Goal: Task Accomplishment & Management: Manage account settings

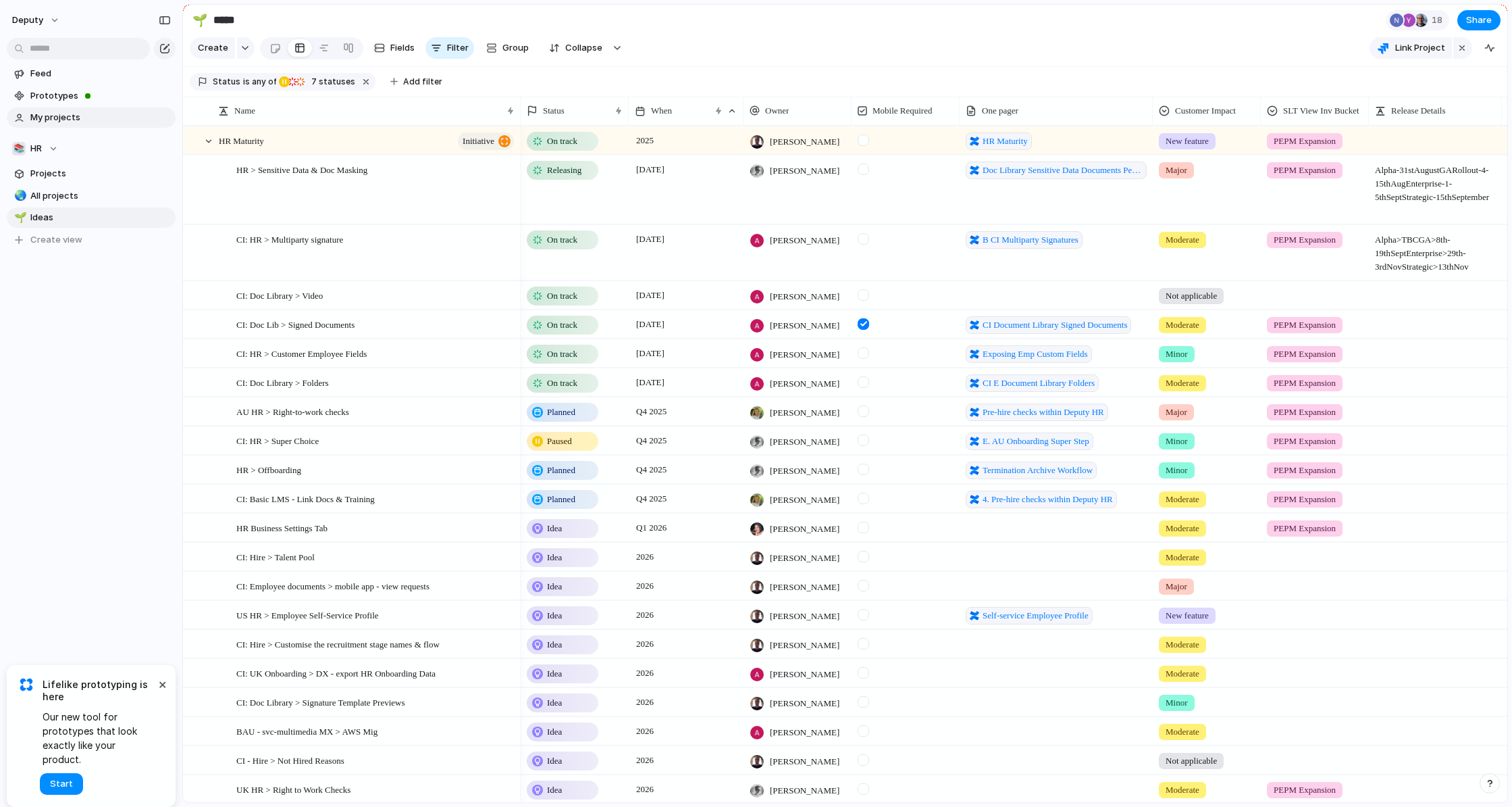
click at [68, 119] on span "My projects" at bounding box center [101, 118] width 141 height 13
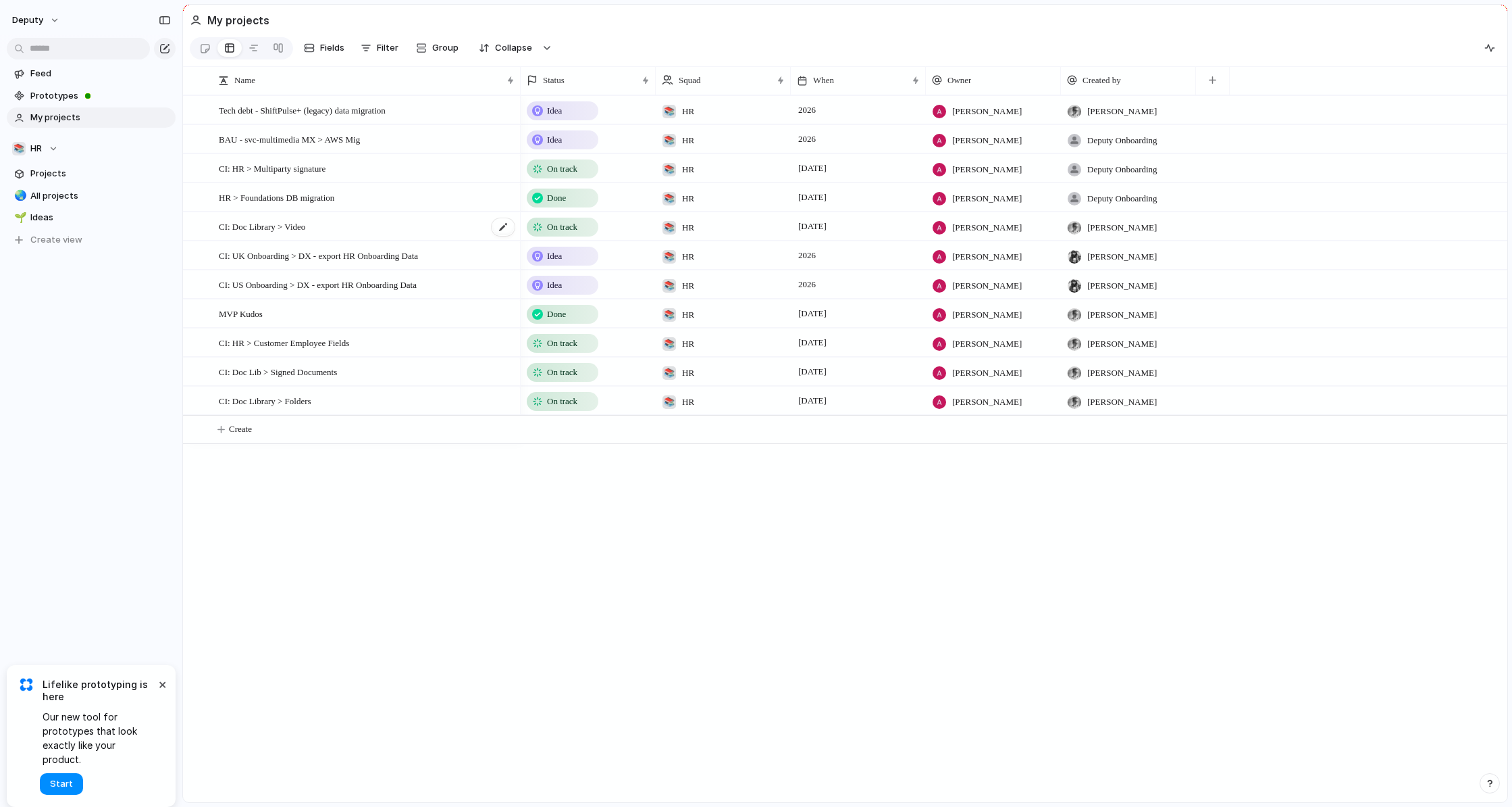
click at [372, 226] on div "CI: Doc Library > Video" at bounding box center [367, 226] width 297 height 27
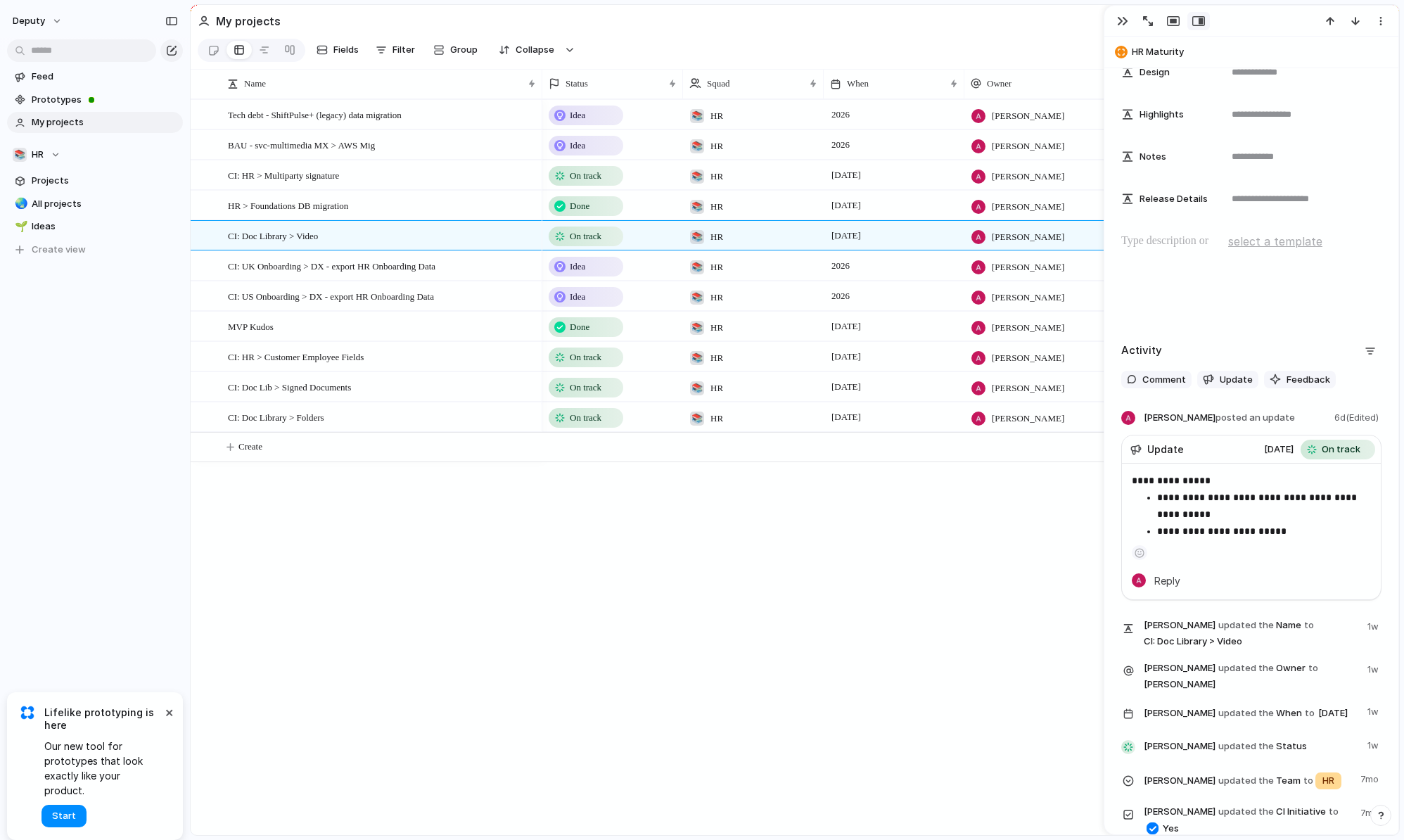
scroll to position [567, 0]
click at [1230, 383] on span "Update" at bounding box center [1236, 383] width 33 height 14
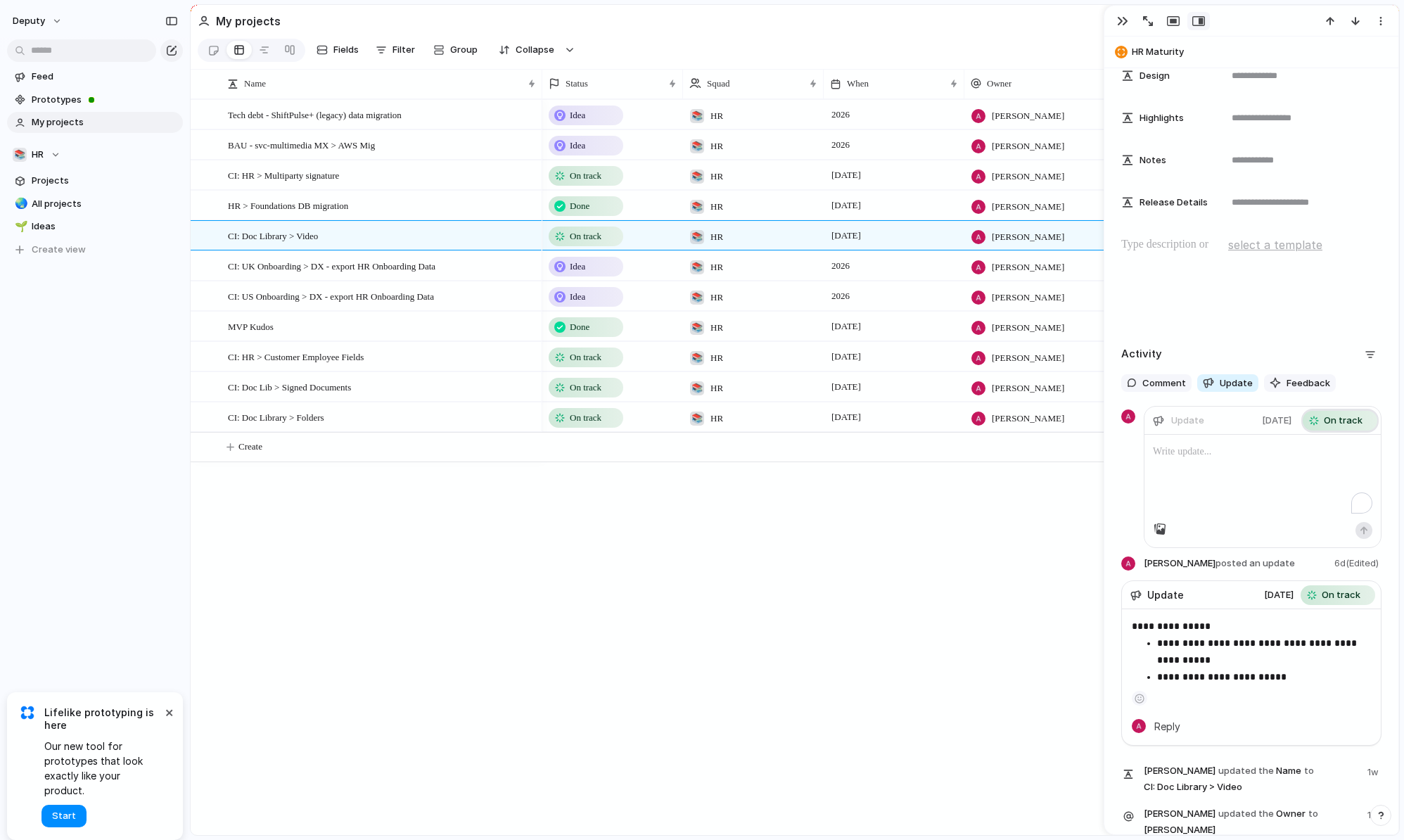
click at [1353, 421] on span "On track" at bounding box center [1343, 421] width 39 height 14
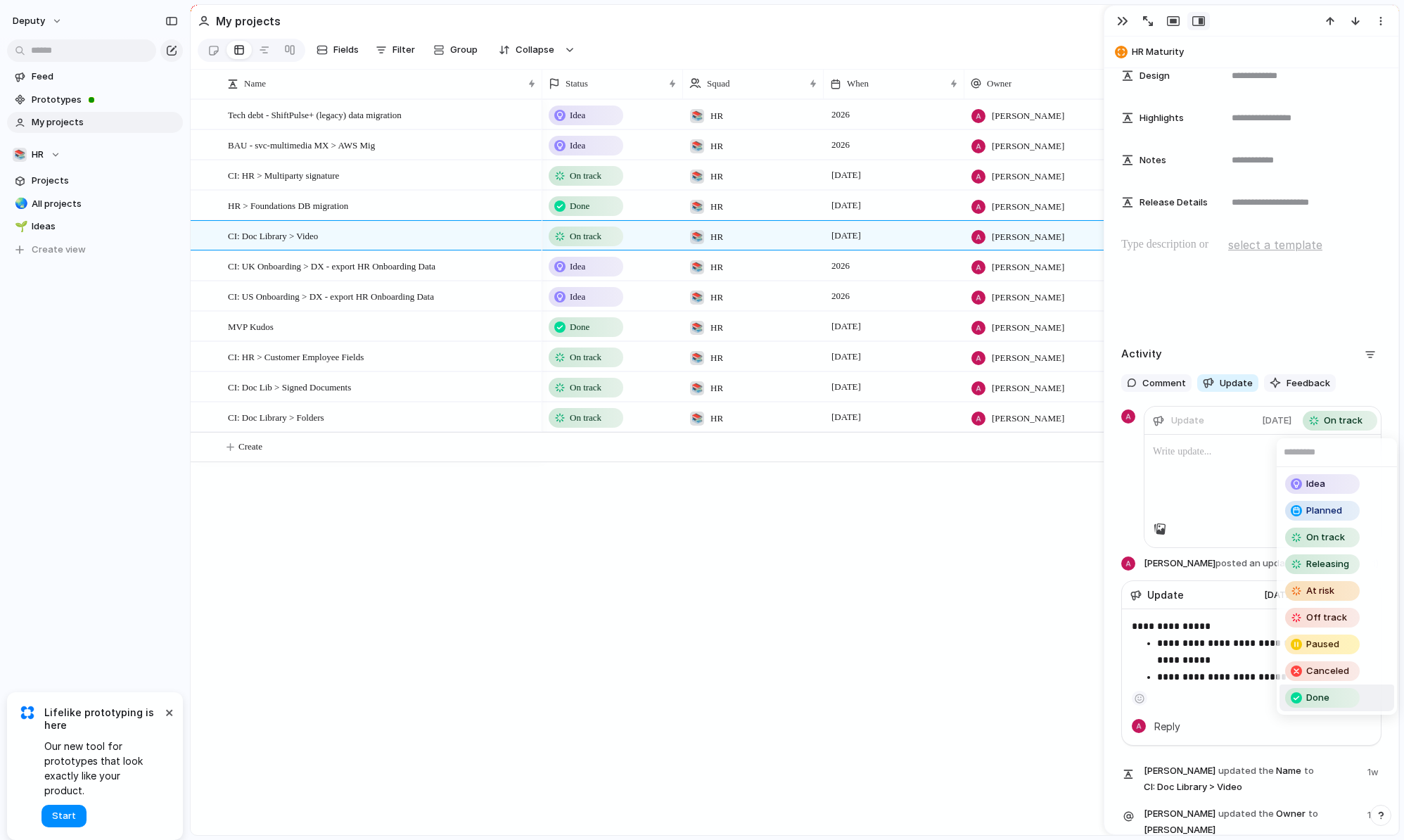
click at [1350, 697] on div "Done" at bounding box center [1322, 698] width 72 height 17
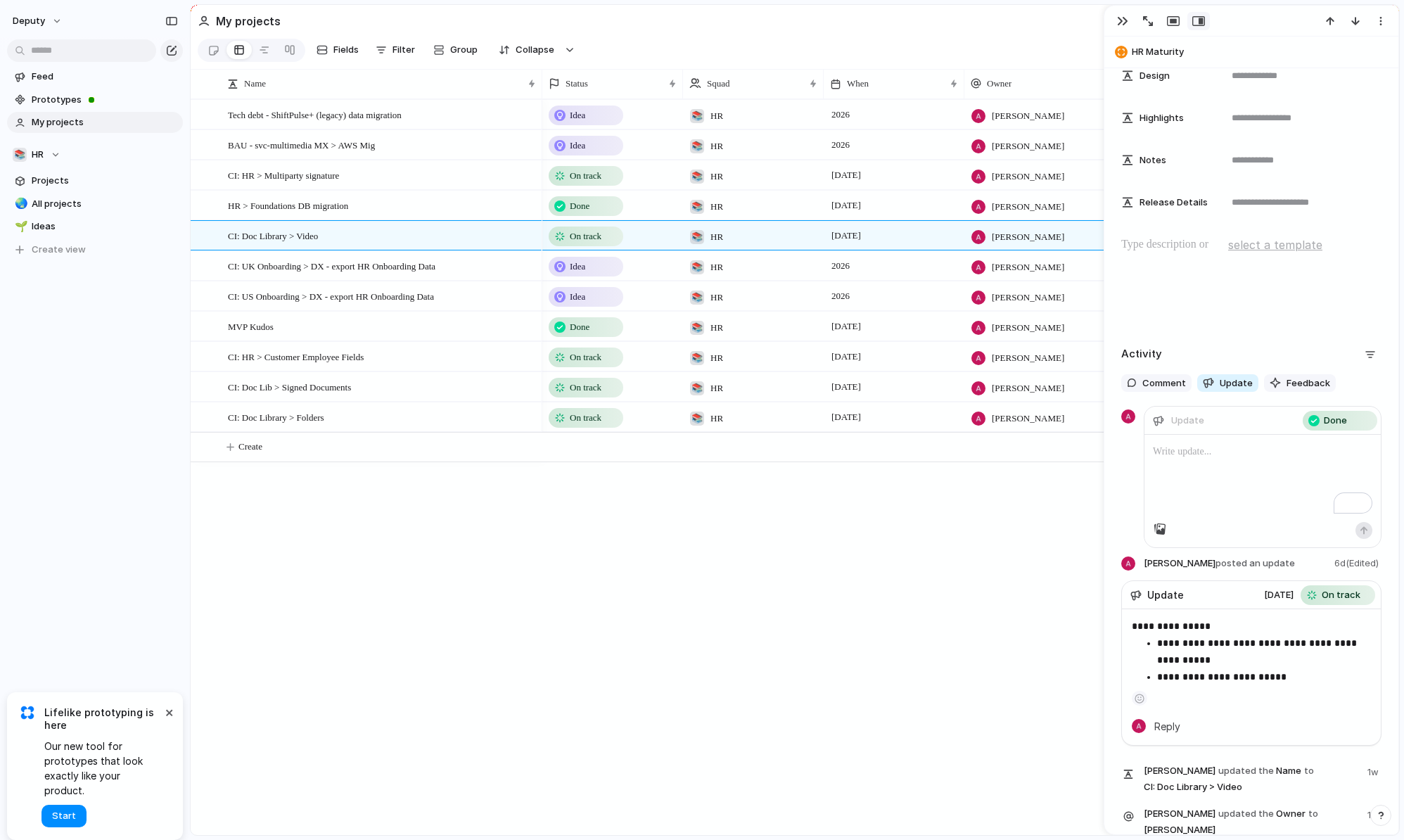
click at [1241, 480] on div "To enrich screen reader interactions, please activate Accessibility in Grammarl…" at bounding box center [1263, 478] width 236 height 87
click at [1219, 452] on p "**********" at bounding box center [1263, 452] width 219 height 17
click at [1362, 531] on div "button" at bounding box center [1364, 530] width 9 height 9
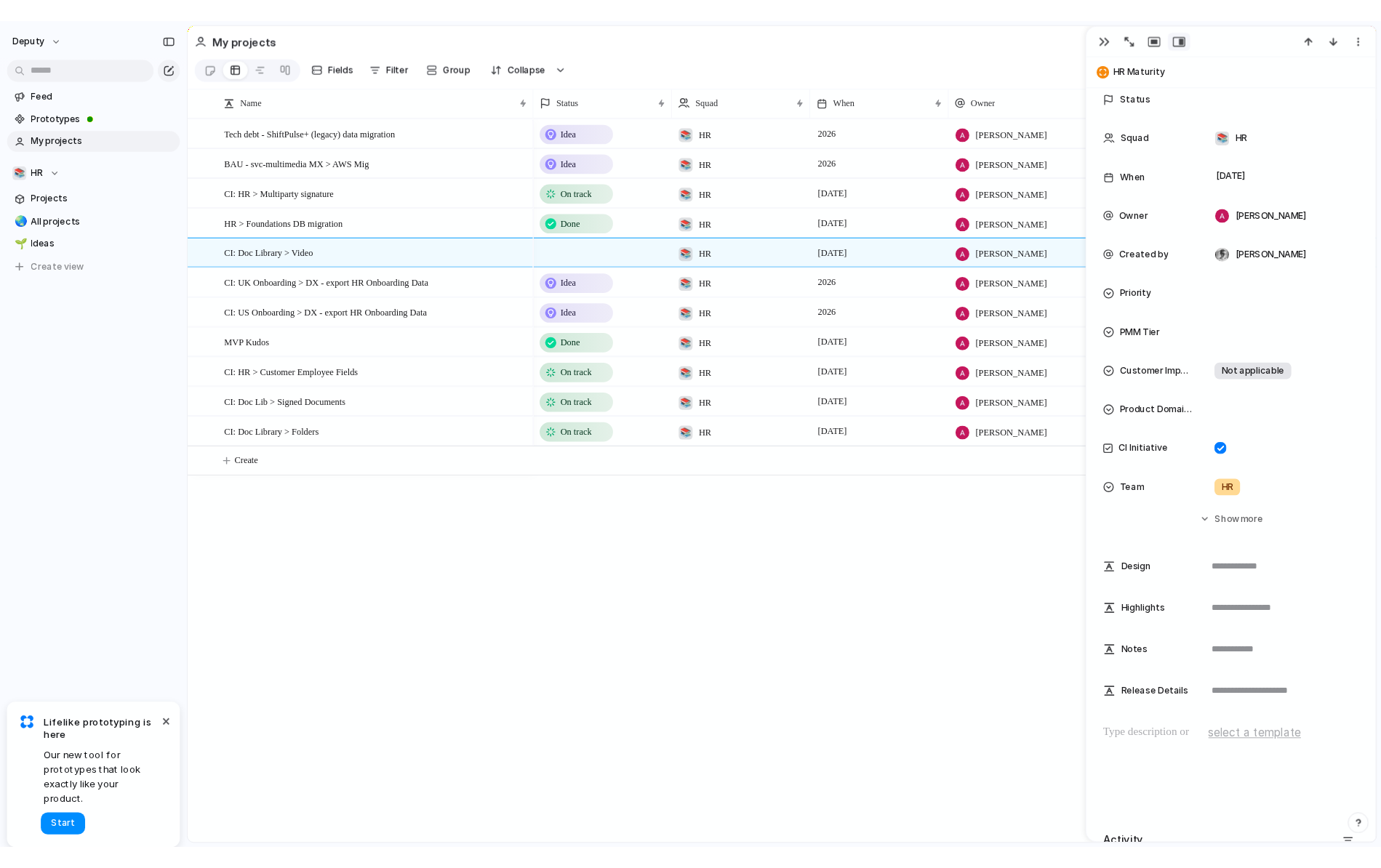
scroll to position [0, 0]
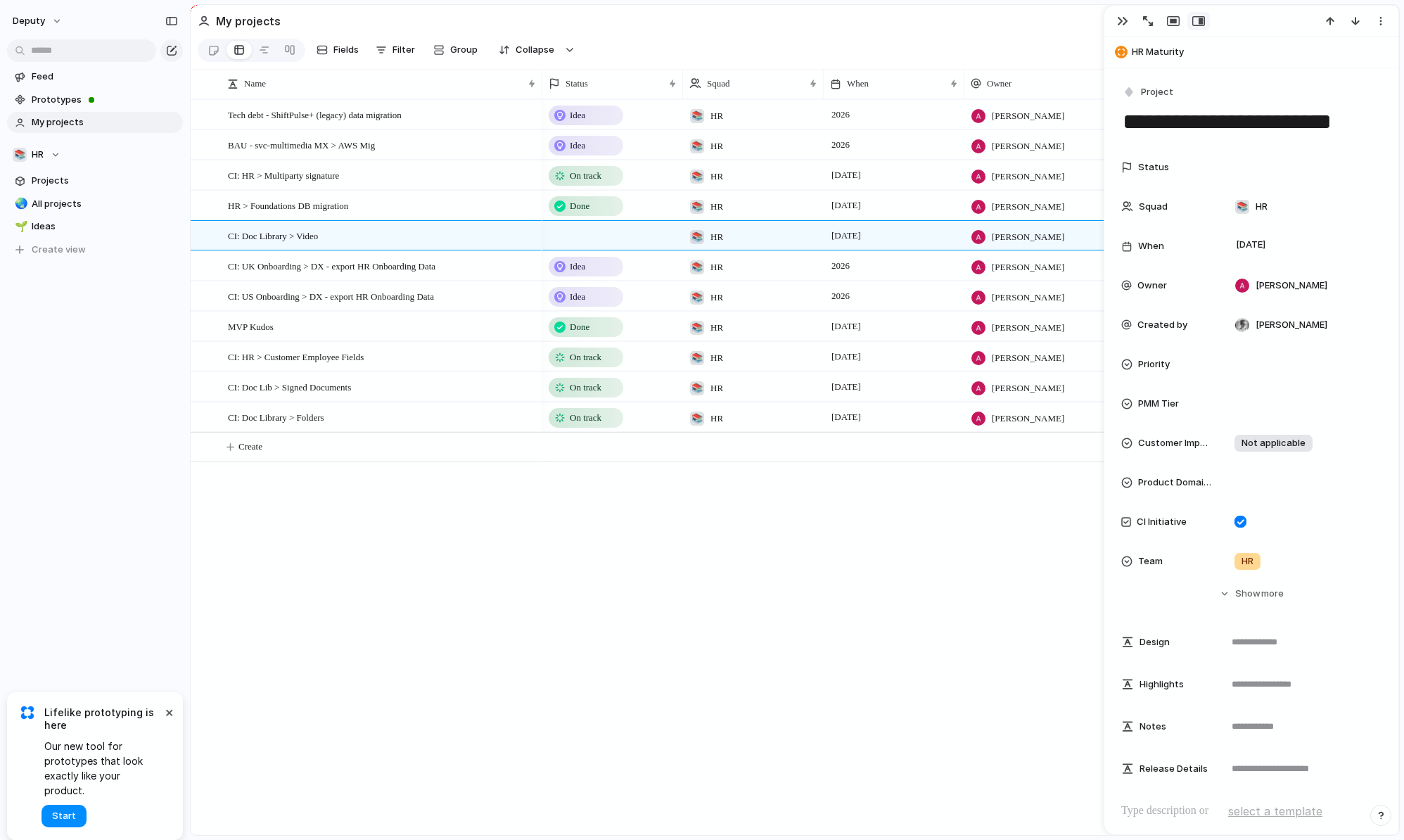
click at [803, 594] on div "Idea 📚 HR 2026 [PERSON_NAME] [PERSON_NAME] Idea 📚 HR 2026 [PERSON_NAME] Deputy …" at bounding box center [970, 467] width 856 height 736
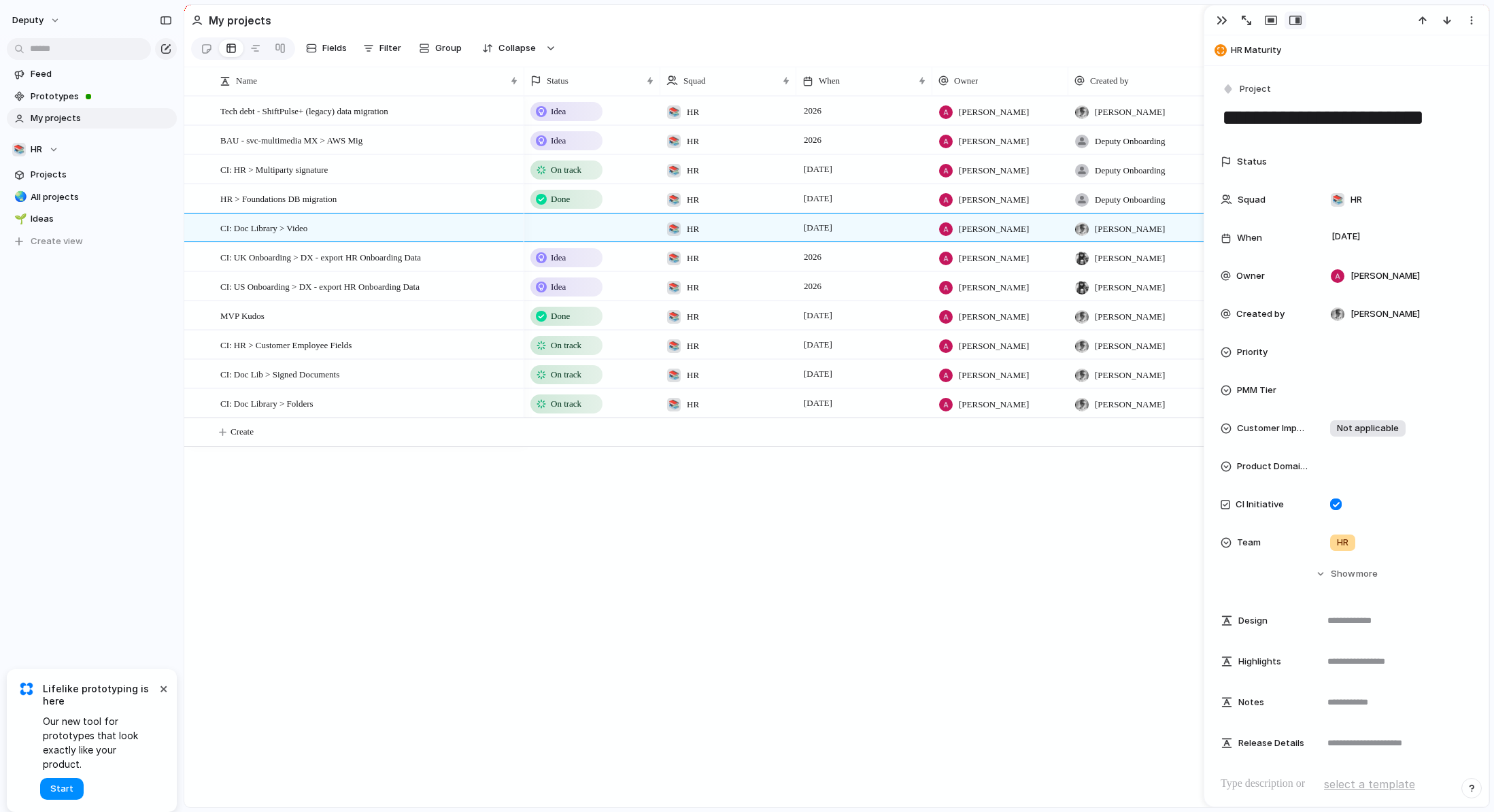
click at [568, 225] on div at bounding box center [592, 227] width 136 height 28
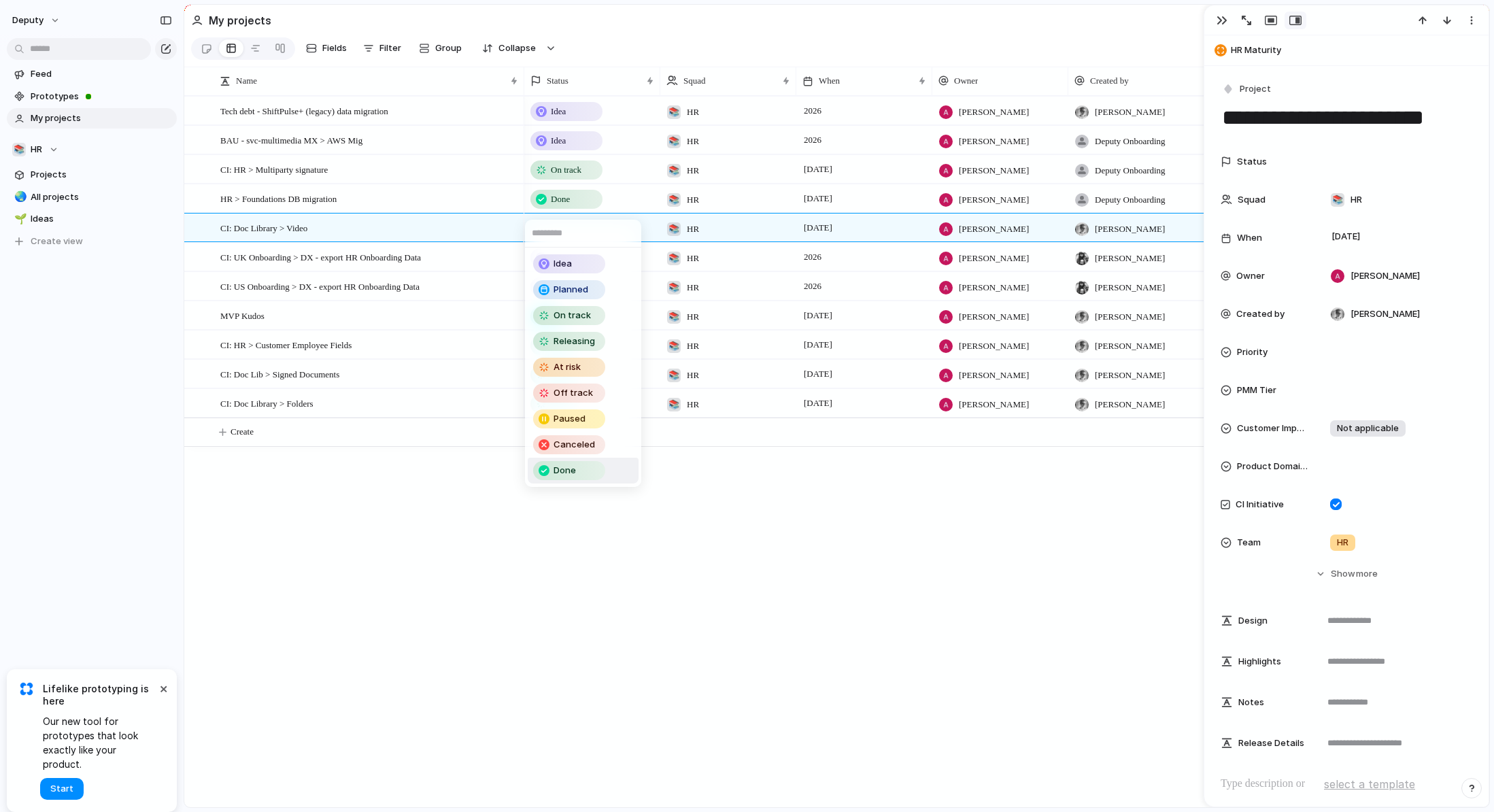
click at [579, 474] on div "Done" at bounding box center [569, 471] width 69 height 17
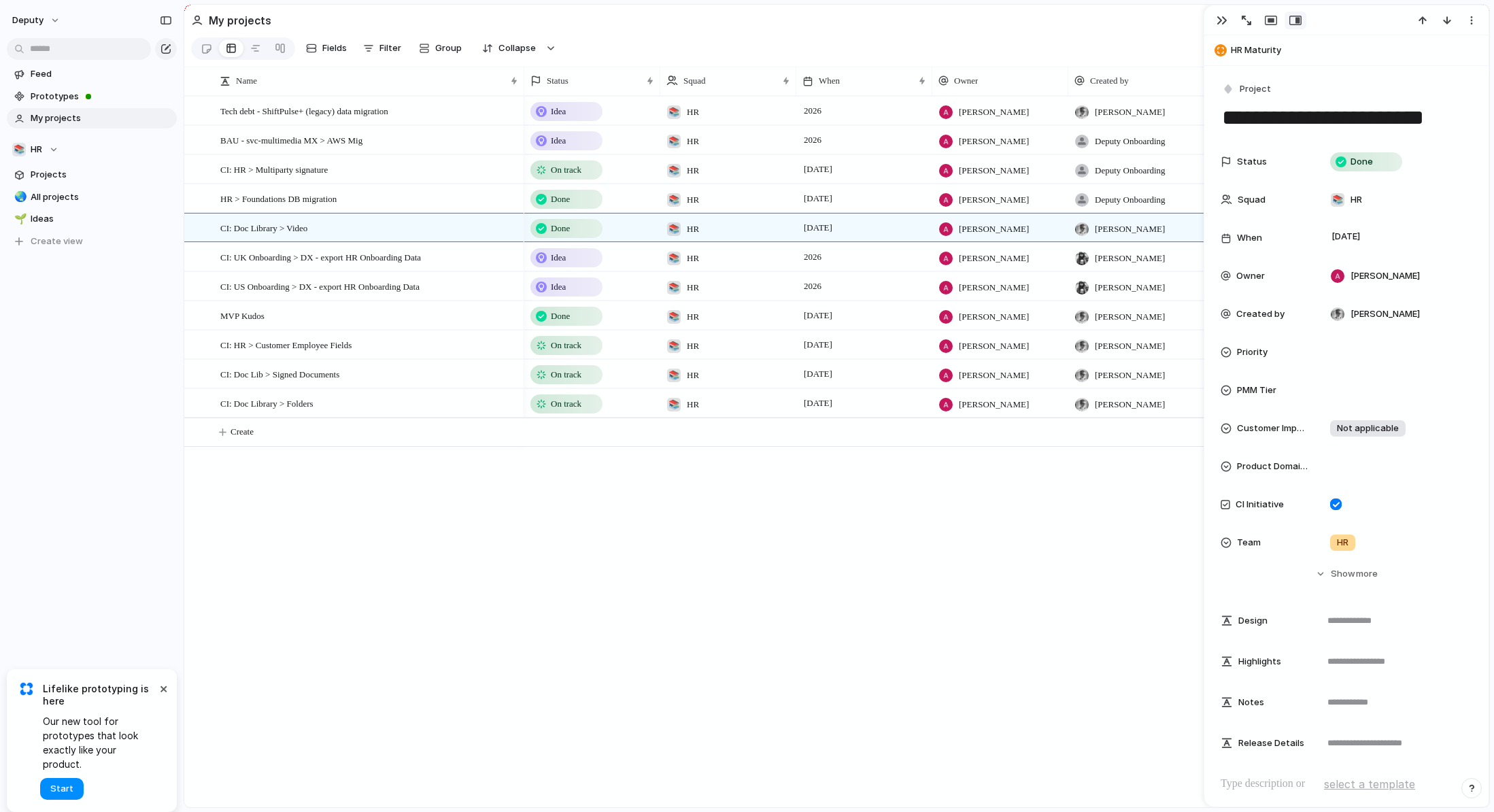
click at [575, 550] on div "Idea 📚 HR 2026 [PERSON_NAME] [PERSON_NAME] Idea 📚 HR 2026 [PERSON_NAME] Deputy …" at bounding box center [1006, 451] width 965 height 711
click at [1364, 230] on span "[DATE]" at bounding box center [1346, 237] width 36 height 17
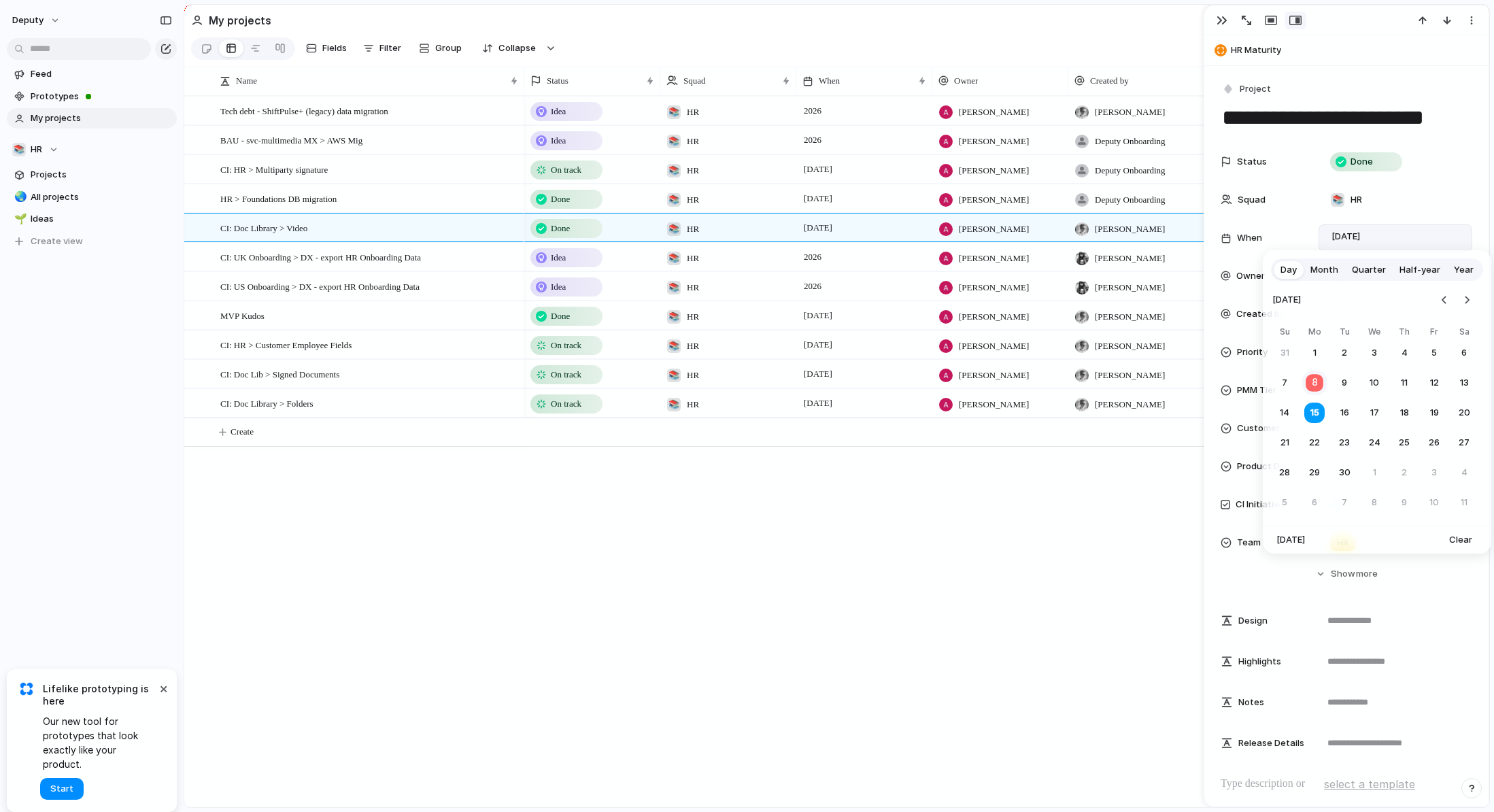
click at [1310, 383] on button "8" at bounding box center [1315, 383] width 27 height 27
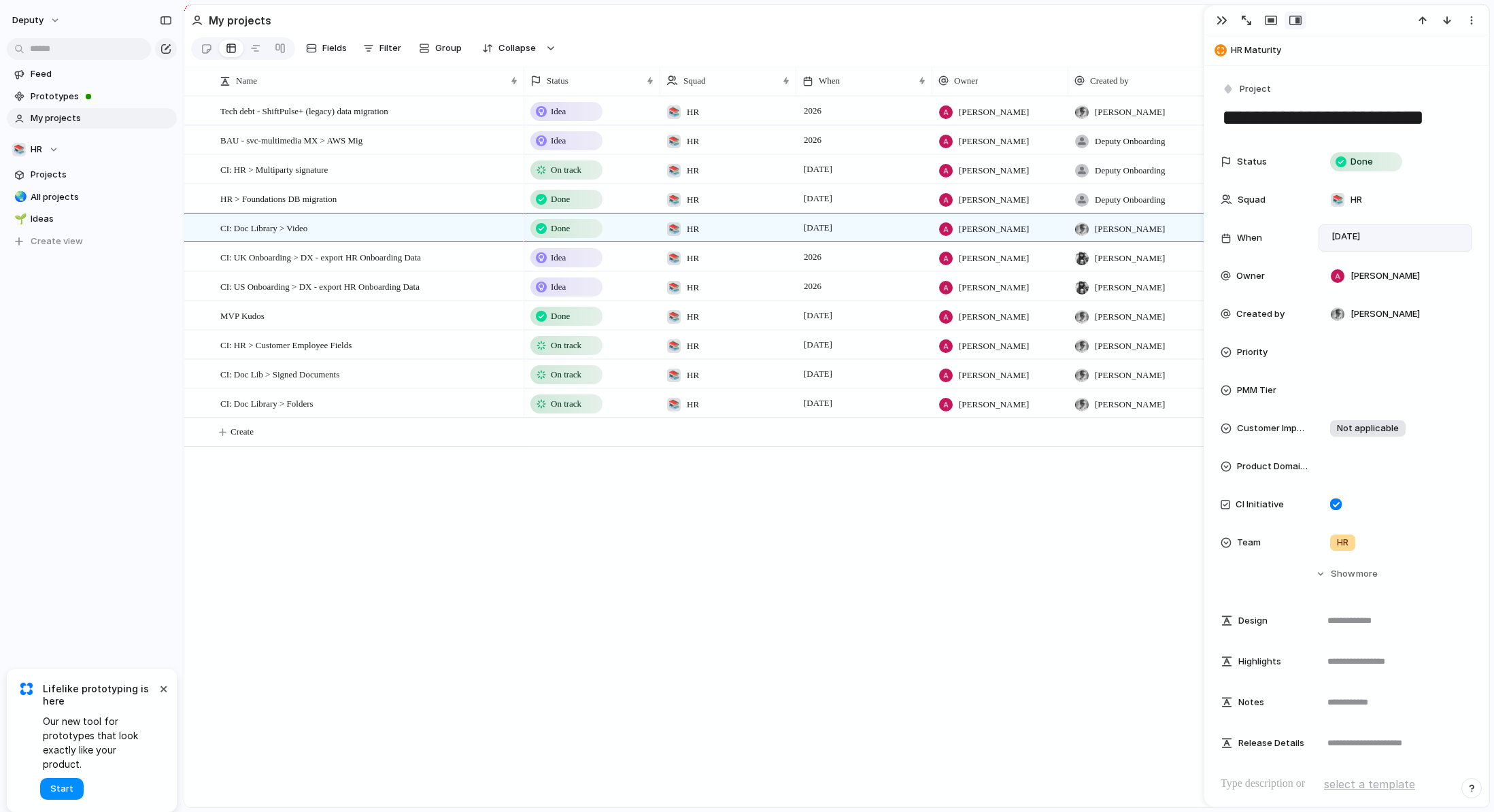
click at [852, 640] on div "Idea 📚 HR 2026 [PERSON_NAME] [PERSON_NAME] Idea 📚 HR 2026 [PERSON_NAME] Deputy …" at bounding box center [1006, 451] width 965 height 711
click at [416, 344] on div "CI: HR > Customer Employee Fields" at bounding box center [369, 344] width 299 height 28
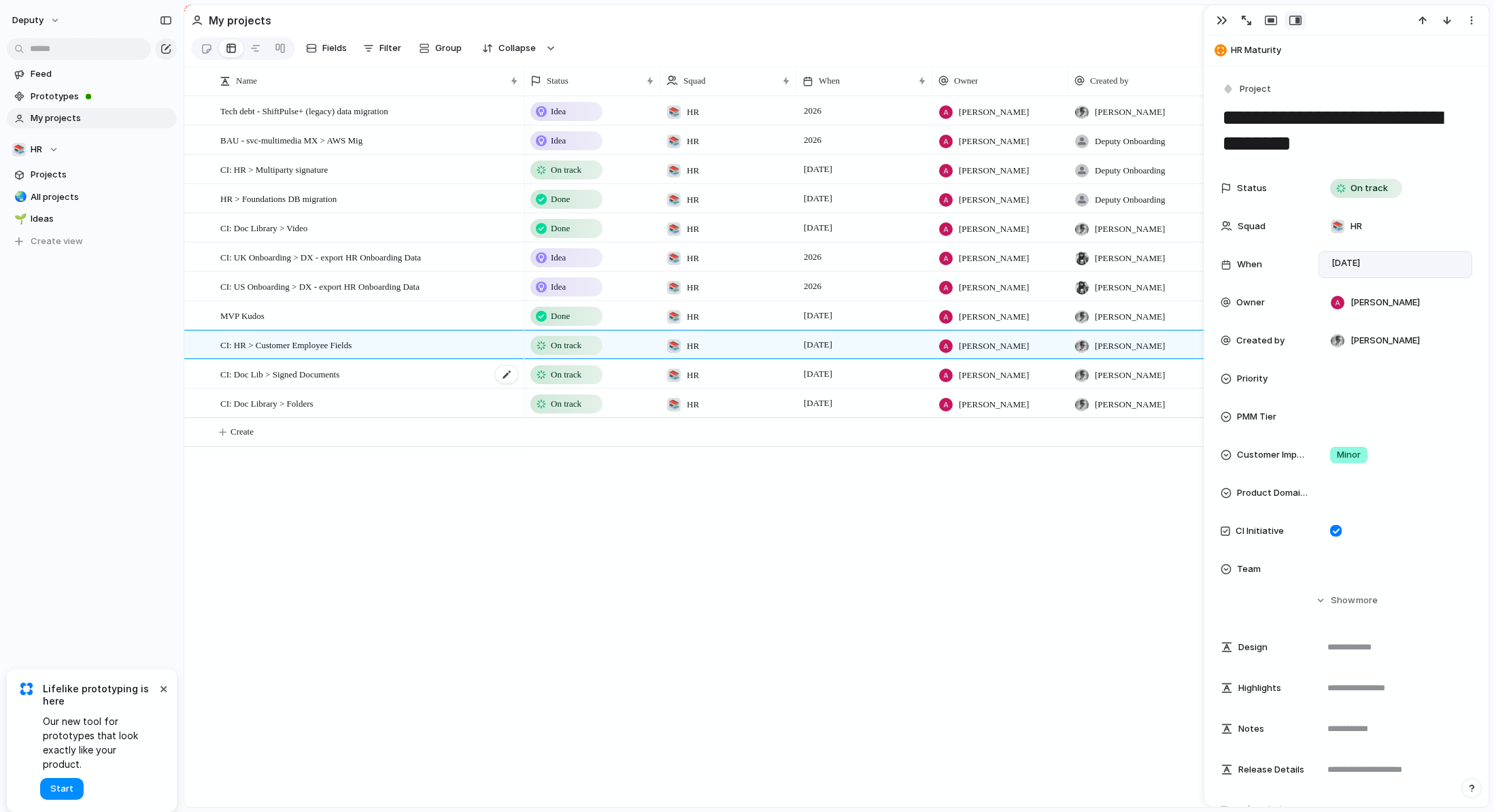
click at [419, 374] on div "CI: Doc Lib > Signed Documents" at bounding box center [369, 373] width 299 height 28
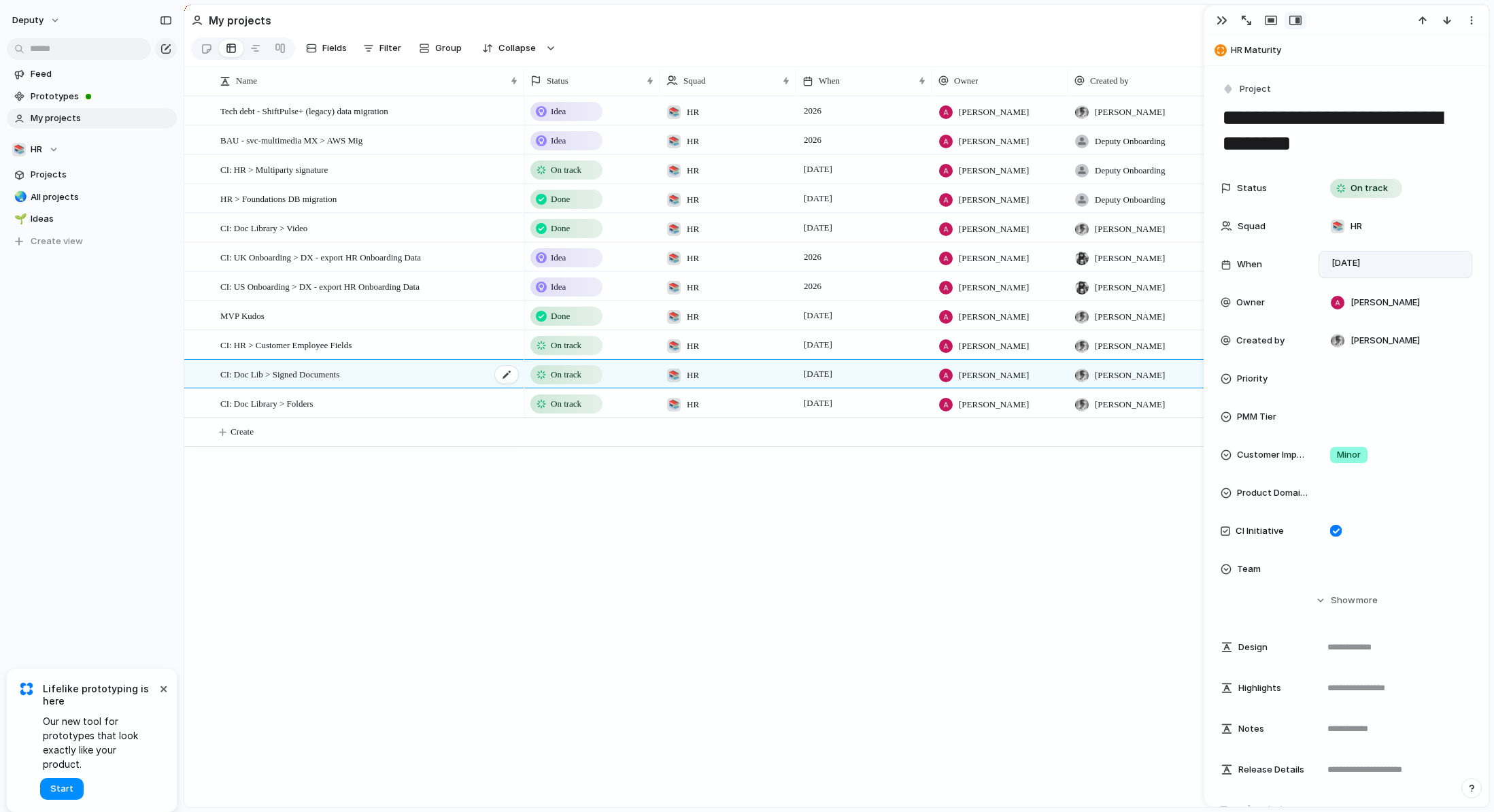
type textarea "**********"
click at [103, 95] on span "Prototypes" at bounding box center [102, 97] width 142 height 13
click at [37, 147] on span "HR" at bounding box center [37, 149] width 12 height 13
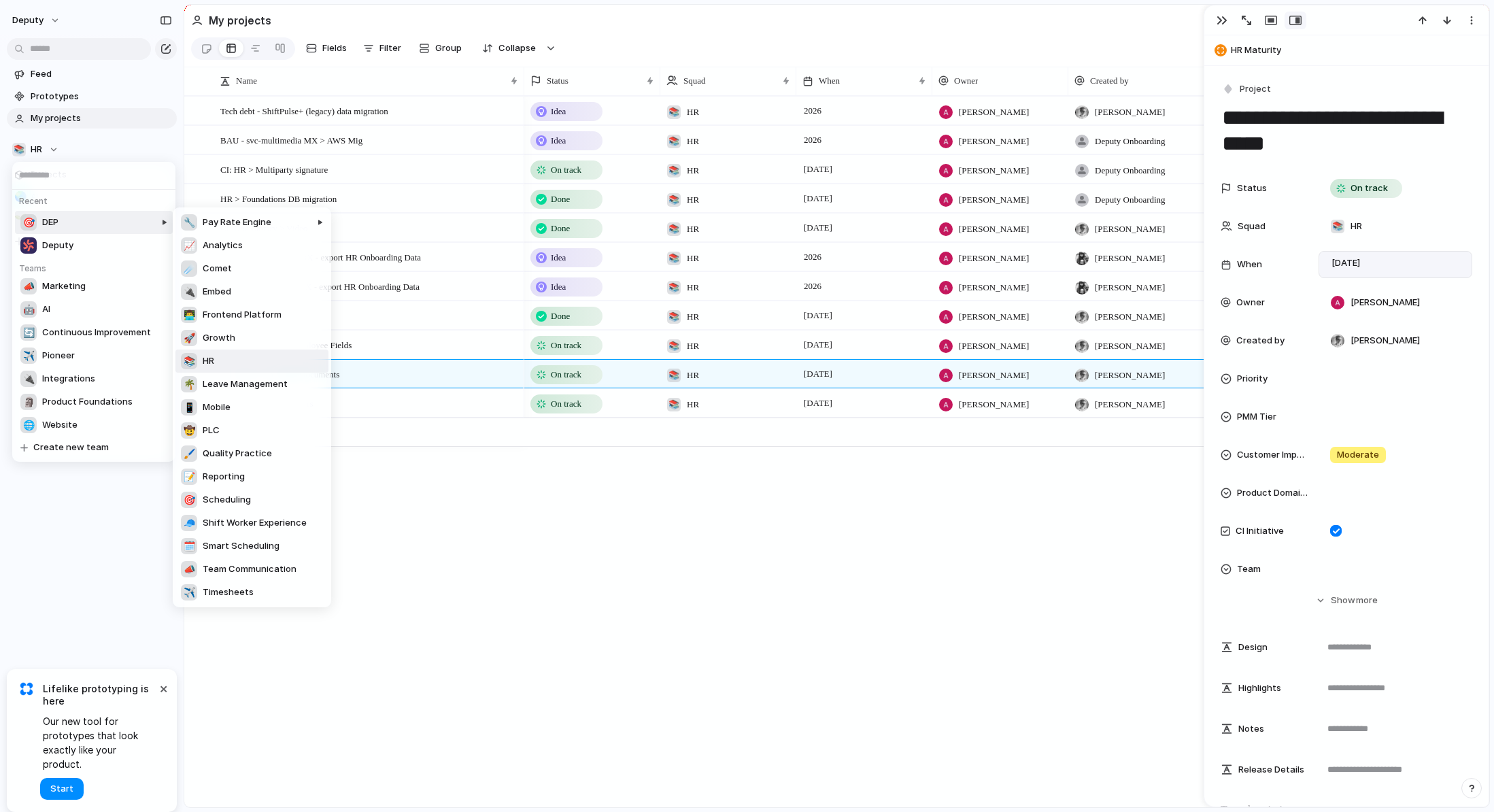
click at [30, 153] on div "Recent 🎯 DEP Deputy Teams 📣 Marketing 🤖 AI 🔄 Continuous Improvement ✈️ Pioneer …" at bounding box center [747, 406] width 1494 height 812
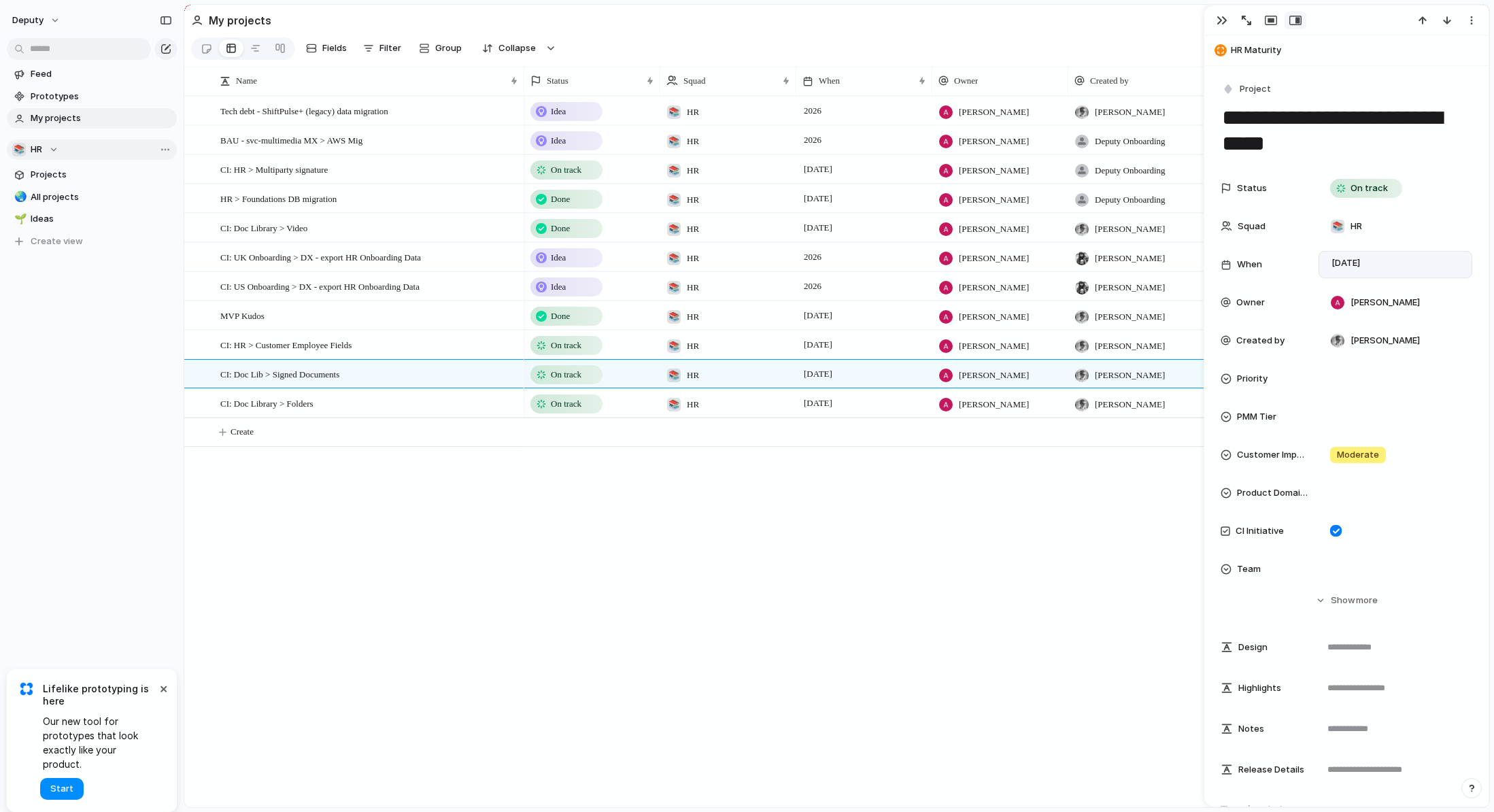
click at [41, 147] on span "HR" at bounding box center [37, 149] width 12 height 13
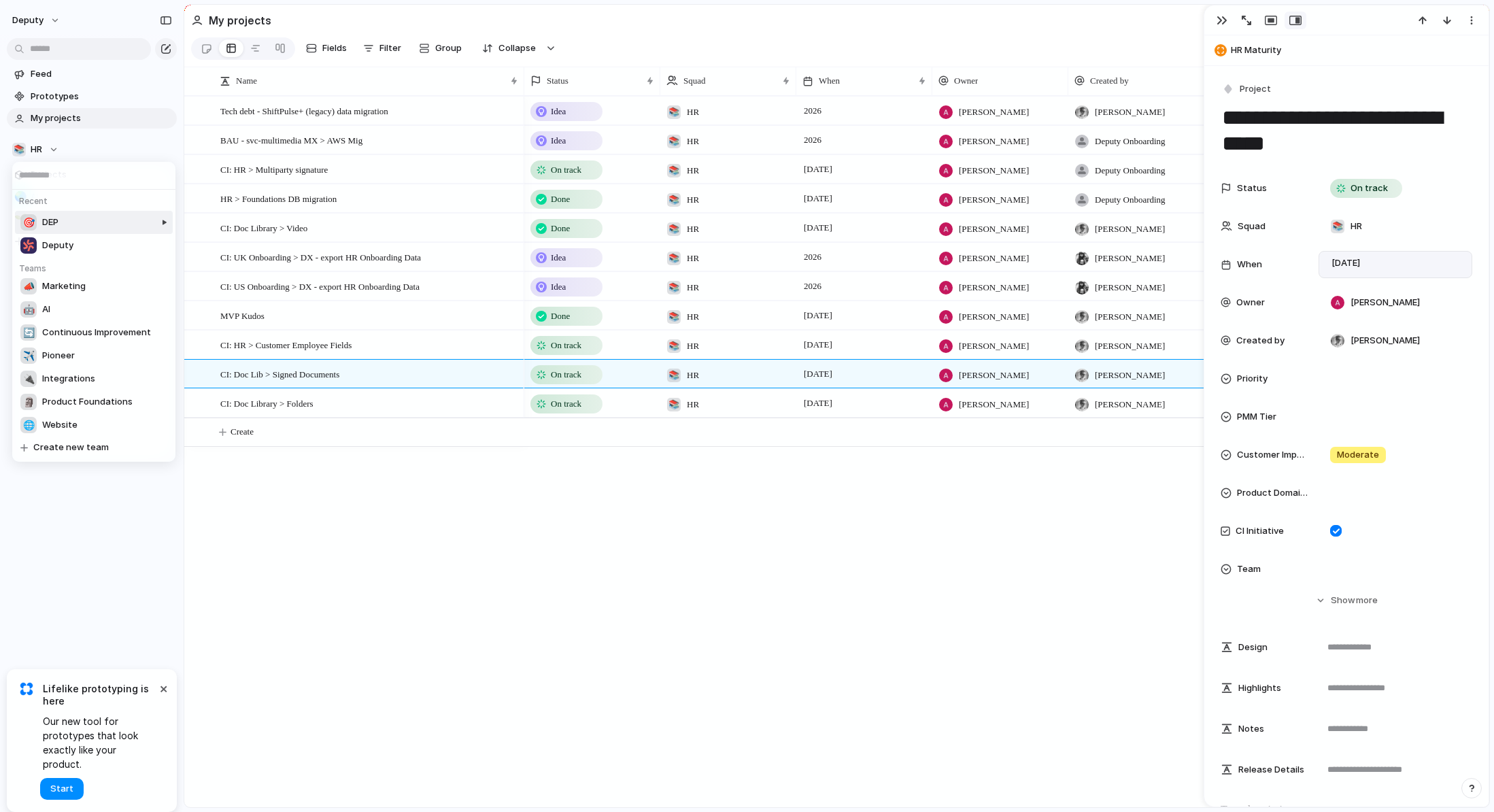
click at [107, 215] on div at bounding box center [139, 408] width 66 height 400
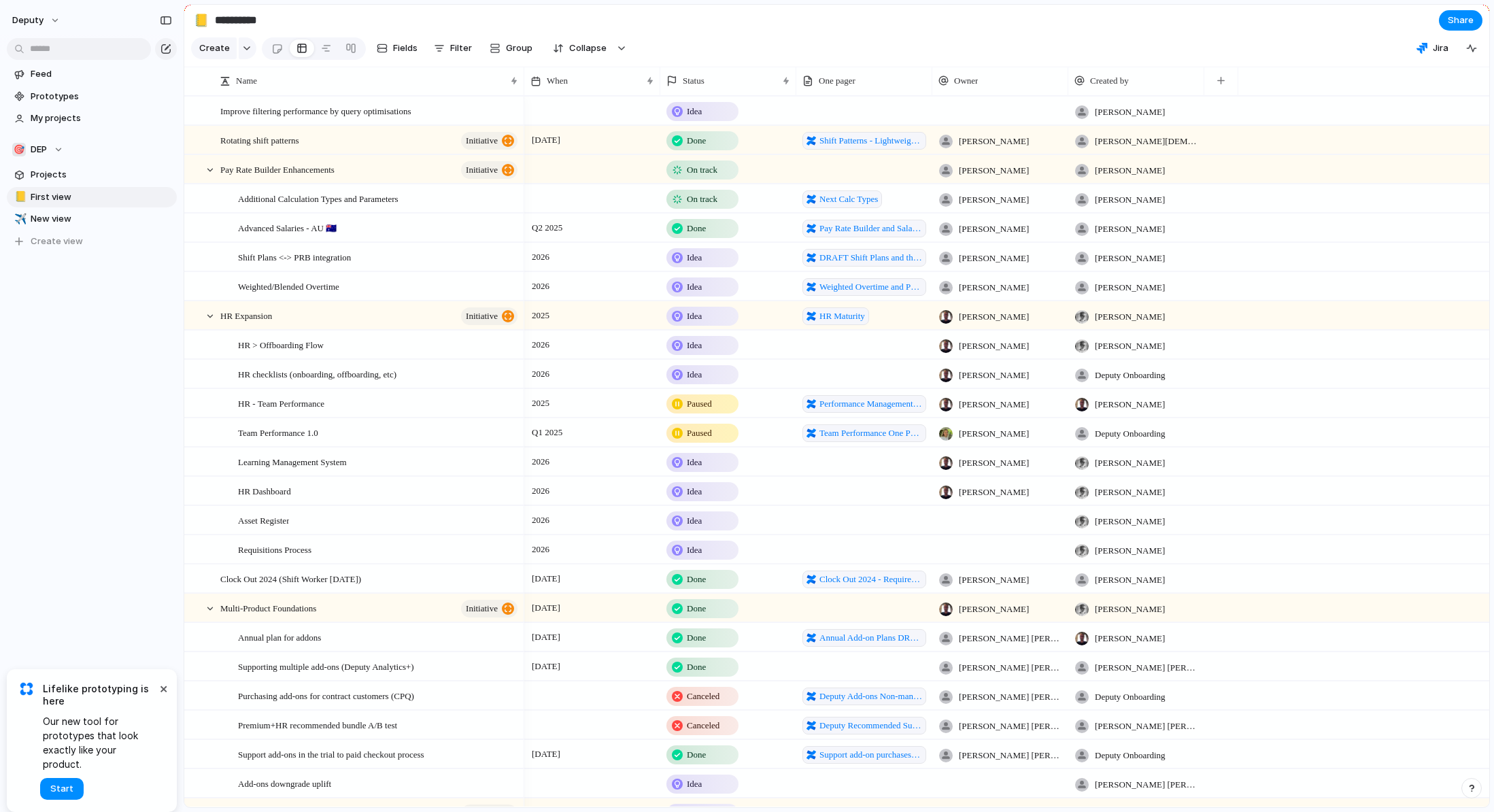
click at [45, 138] on section "🎯 DEP Projects 📒 First view ✈️ New view To pick up a draggable item, press the …" at bounding box center [92, 190] width 183 height 123
click at [53, 148] on div "🎯 DEP" at bounding box center [38, 149] width 51 height 13
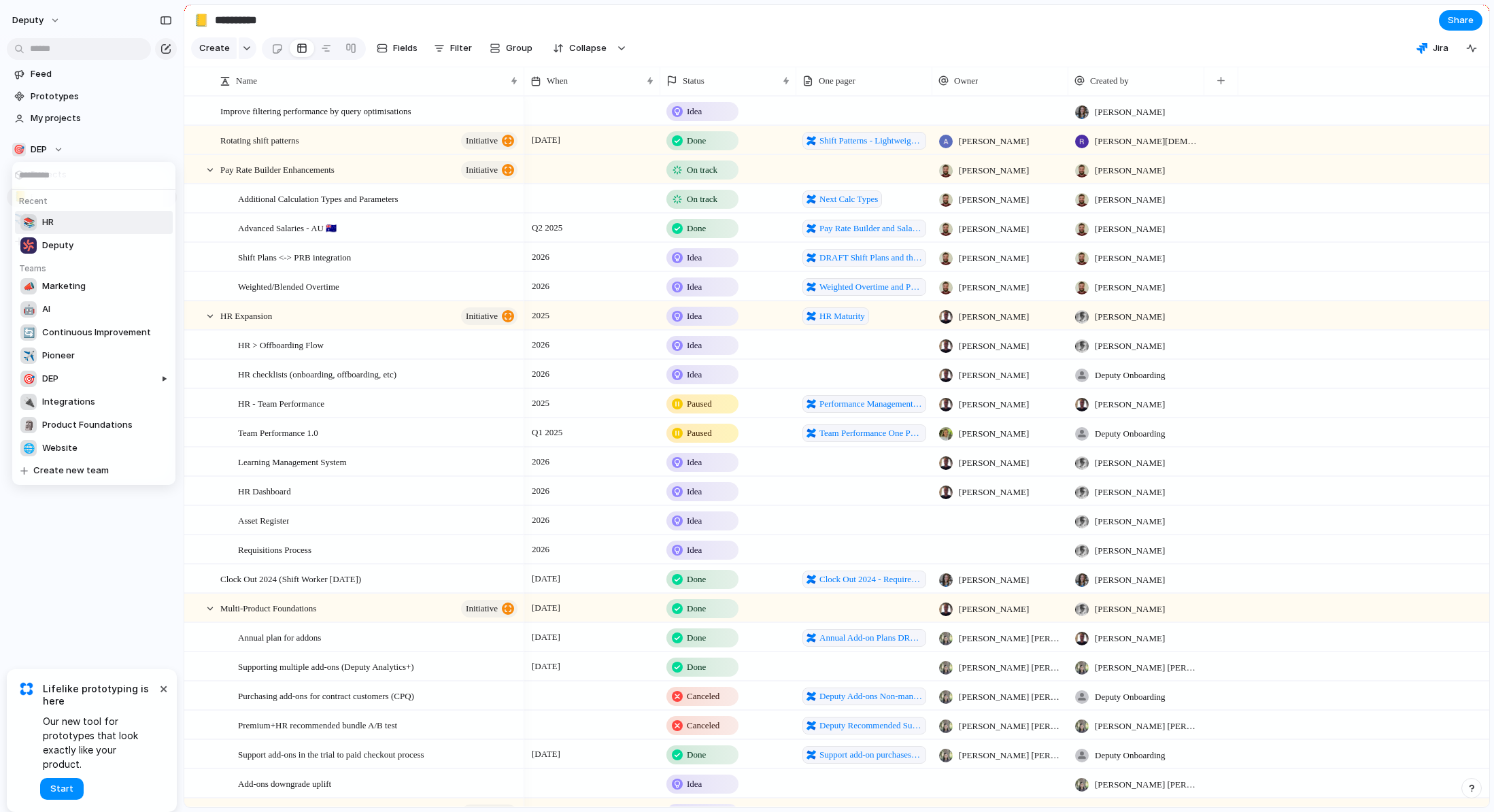
click at [50, 223] on span "HR" at bounding box center [48, 223] width 12 height 13
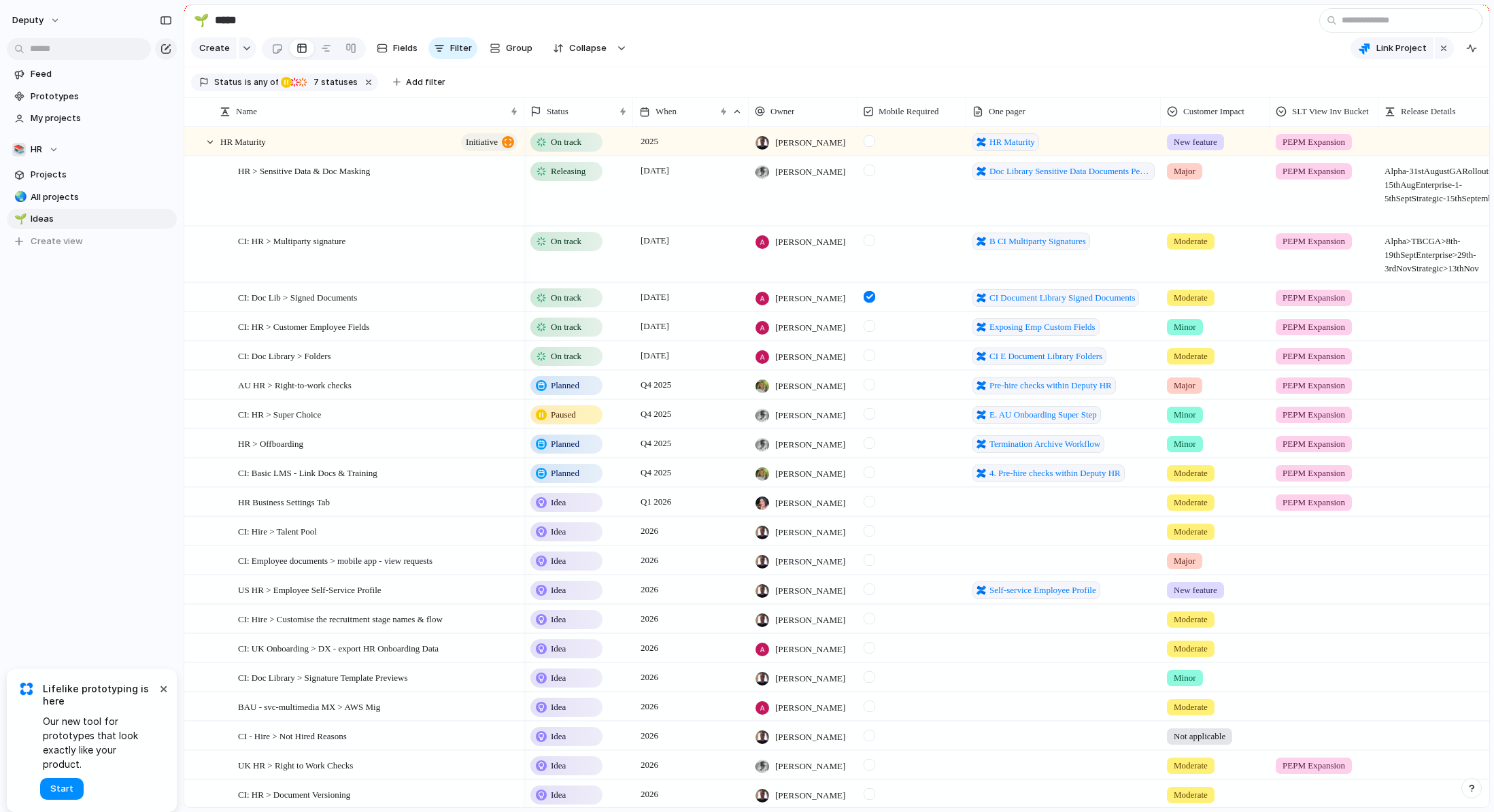
type input "*"
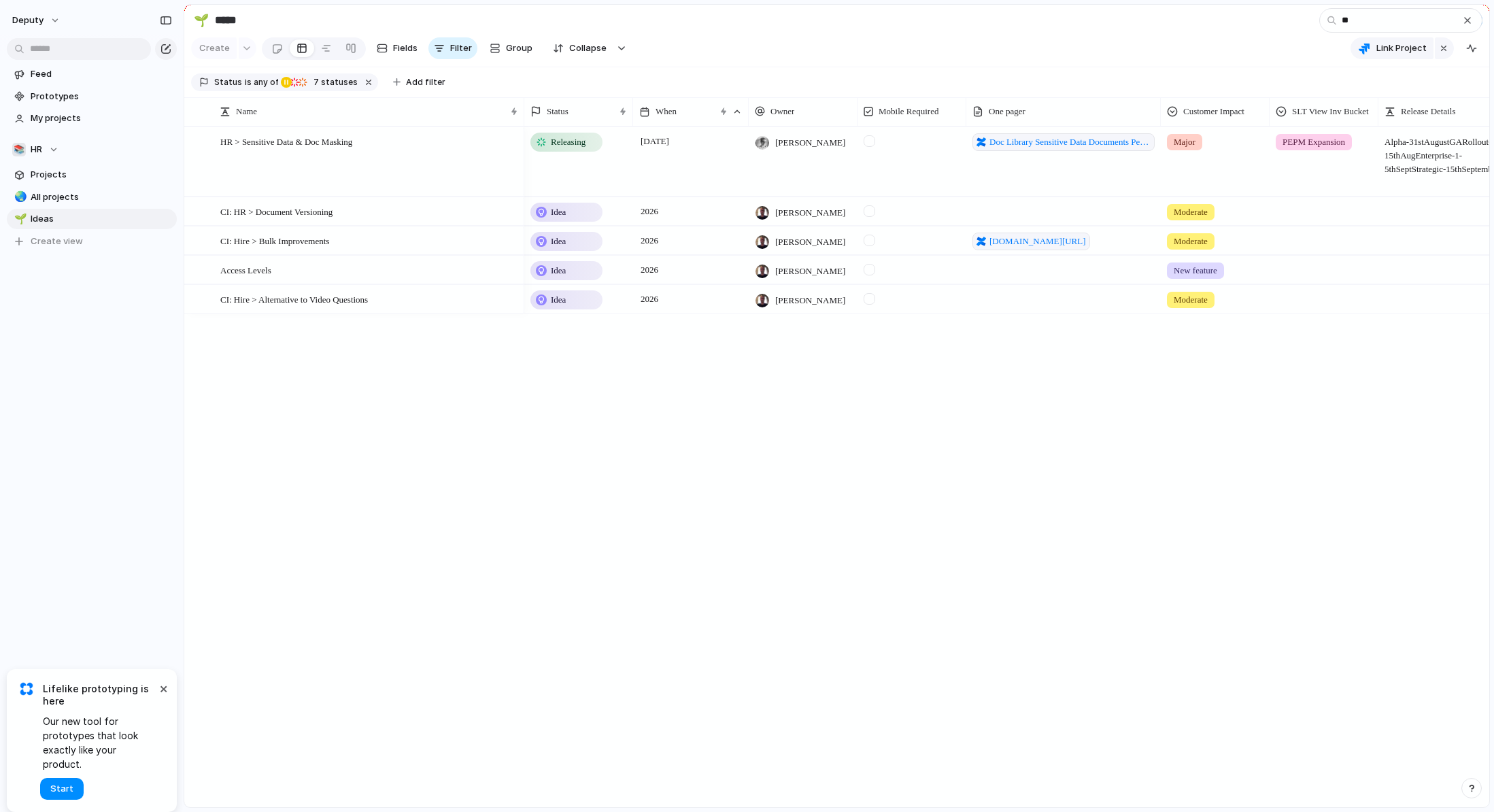
type input "***"
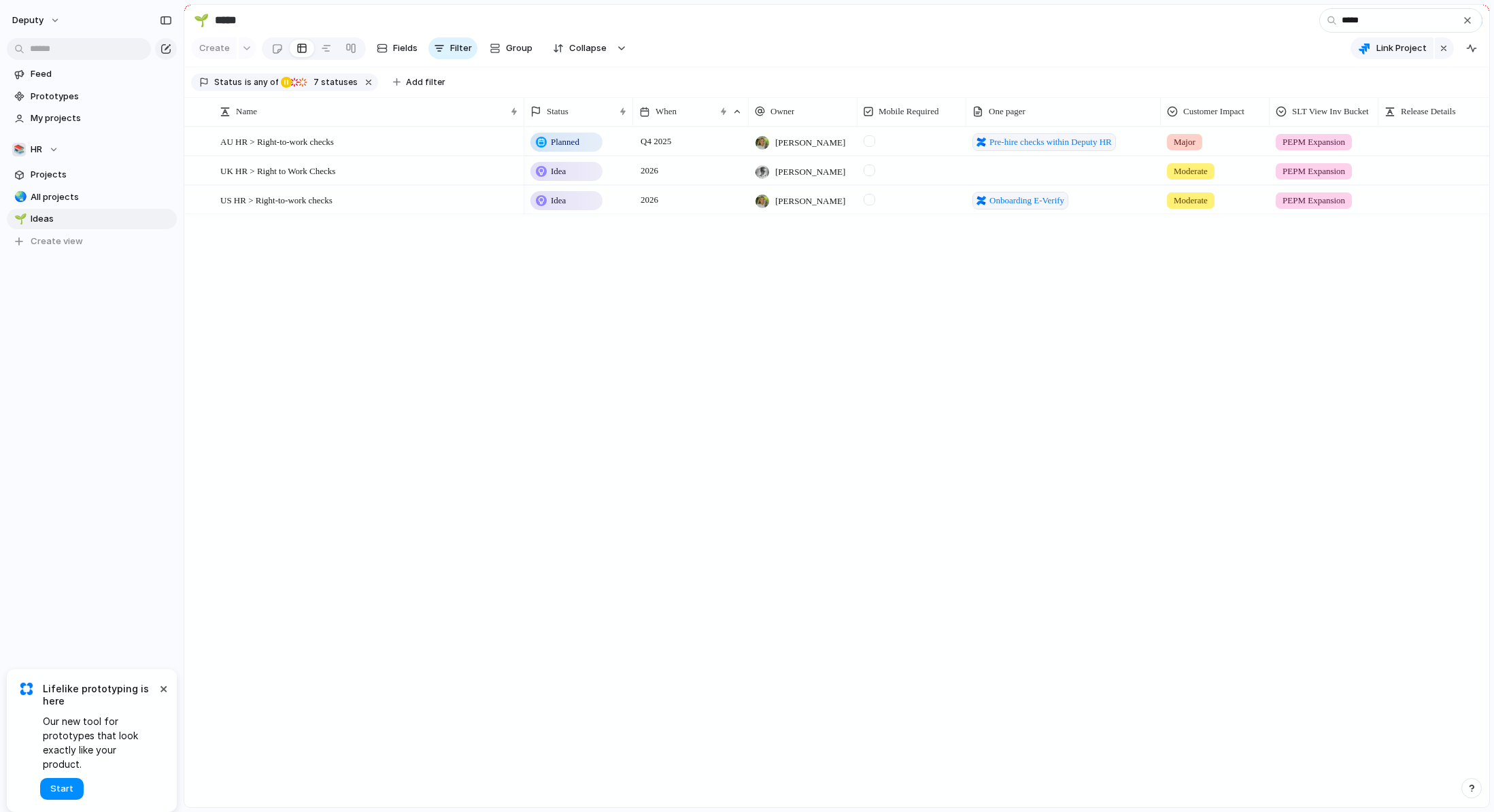
type input "*****"
click at [805, 136] on span "[PERSON_NAME]" at bounding box center [810, 143] width 70 height 13
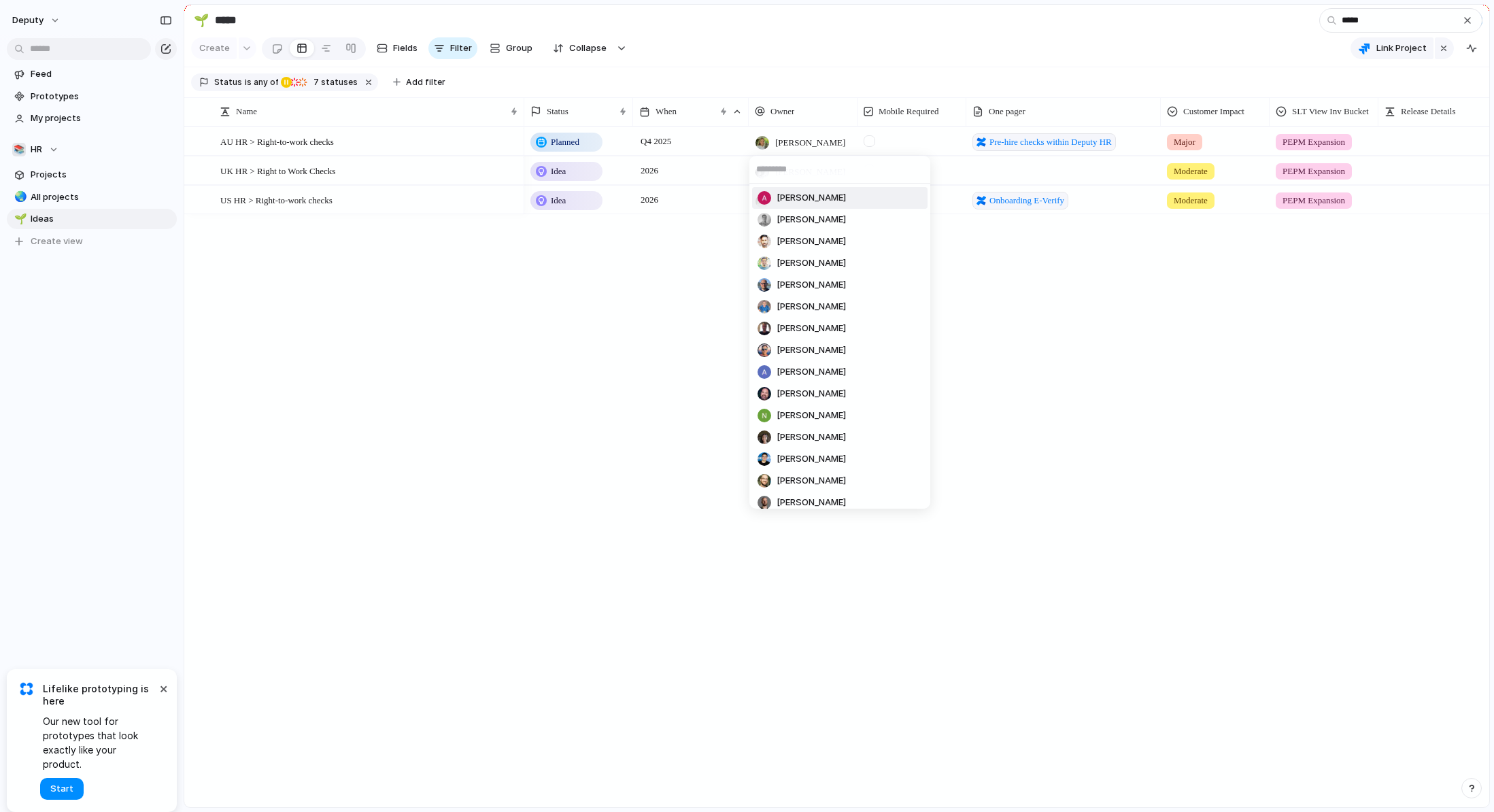
click at [803, 200] on span "[PERSON_NAME]" at bounding box center [810, 198] width 69 height 13
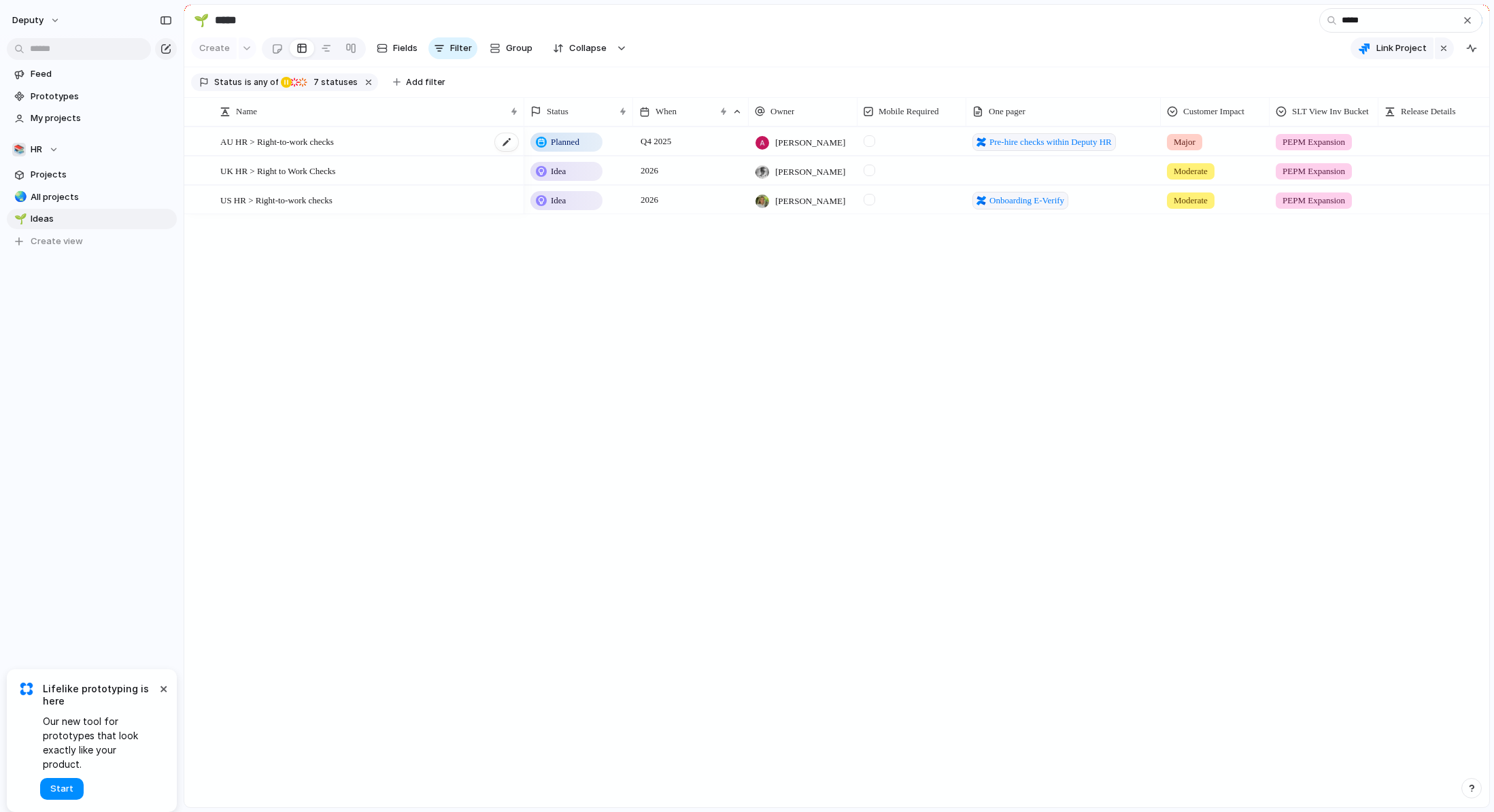
click at [274, 143] on span "AU HR > Right-to-work checks" at bounding box center [277, 141] width 113 height 16
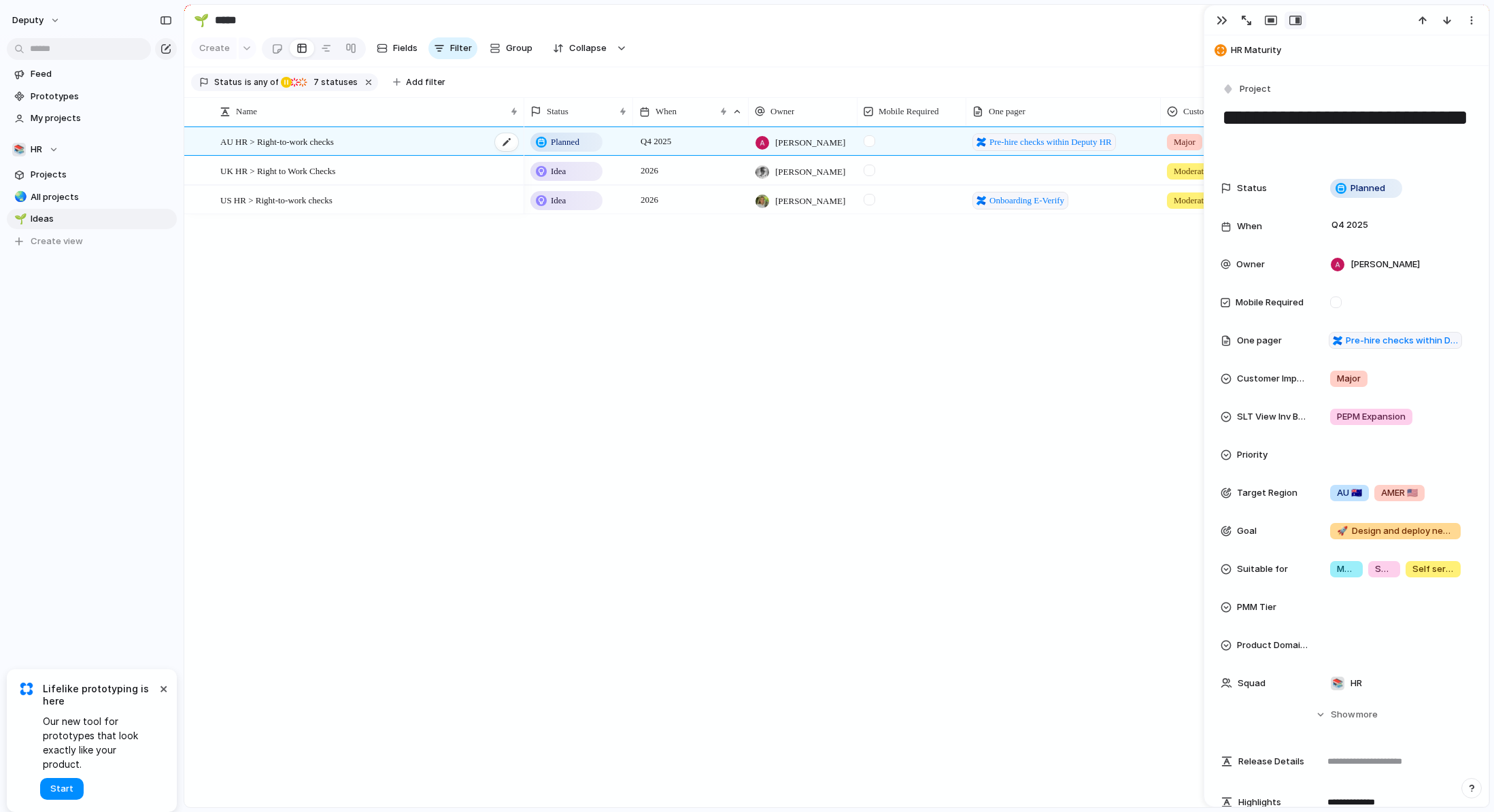
click at [274, 143] on span "AU HR > Right-to-work checks" at bounding box center [277, 141] width 113 height 16
drag, startPoint x: 1224, startPoint y: 116, endPoint x: 1303, endPoint y: 146, distance: 84.5
click at [1304, 146] on textarea "**********" at bounding box center [1346, 131] width 252 height 55
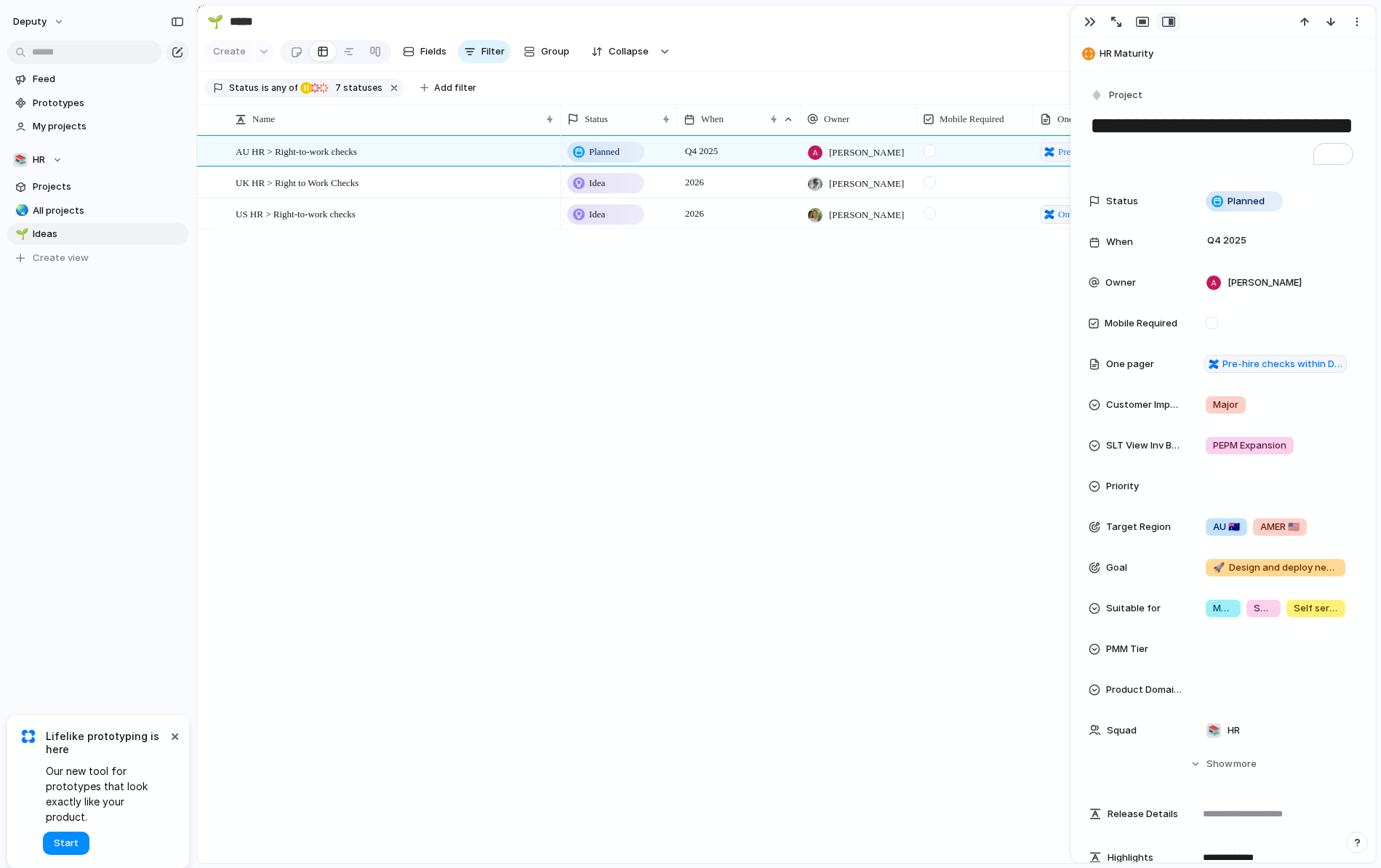
click at [857, 609] on div "Planned Q4 2025 [PERSON_NAME] Pre-hire checks within Deputy HR Major PEPM Expan…" at bounding box center [968, 499] width 815 height 727
click at [1264, 199] on span "Planned" at bounding box center [1246, 201] width 37 height 14
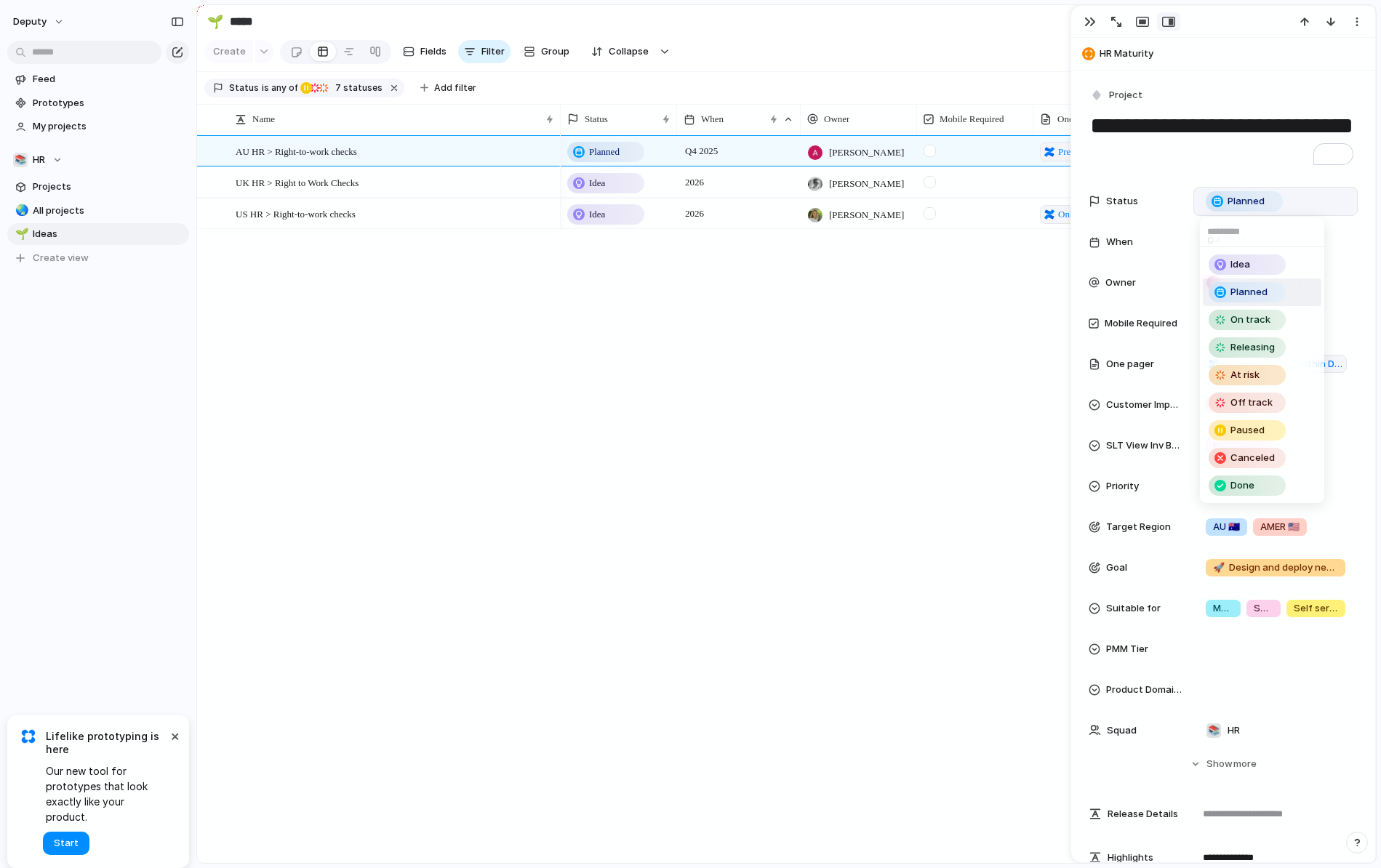
click at [614, 543] on div "Idea Planned On track Releasing At risk Off track Paused Canceled Done" at bounding box center [690, 434] width 1381 height 868
